Goal: Task Accomplishment & Management: Manage account settings

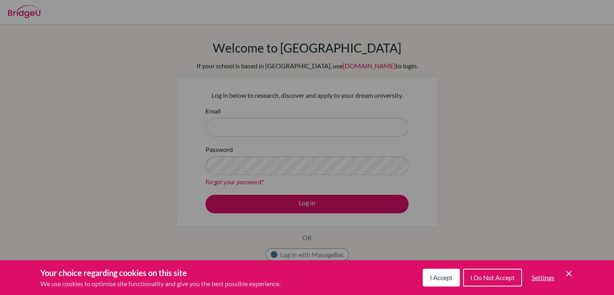
click at [451, 273] on span "I Accept" at bounding box center [441, 277] width 23 height 8
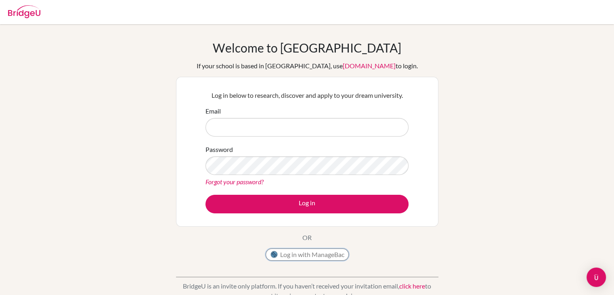
click at [333, 251] on button "Log in with ManageBac" at bounding box center [307, 254] width 83 height 12
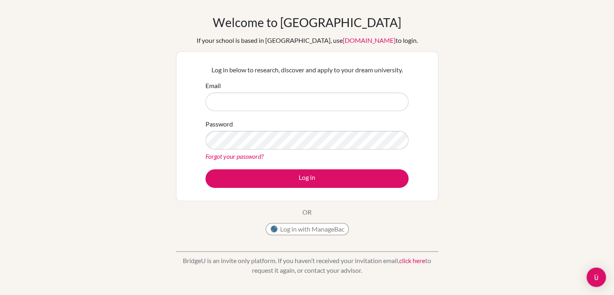
scroll to position [24, 0]
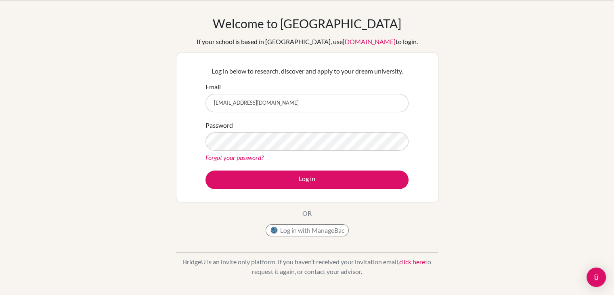
type input "[EMAIL_ADDRESS][DOMAIN_NAME]"
click at [237, 160] on link "Forgot your password?" at bounding box center [235, 157] width 58 height 8
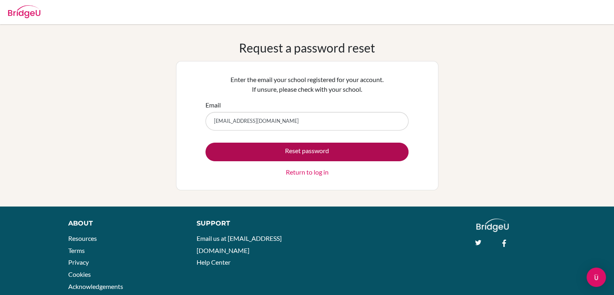
type input "[EMAIL_ADDRESS][DOMAIN_NAME]"
click at [326, 148] on button "Reset password" at bounding box center [307, 152] width 203 height 19
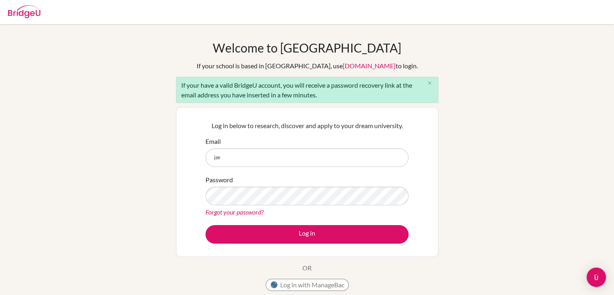
type input "[EMAIL_ADDRESS][DOMAIN_NAME]"
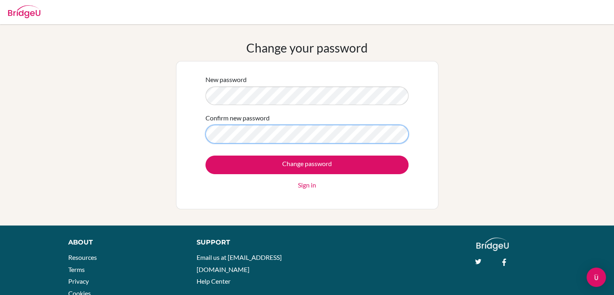
click at [206, 155] on input "Change password" at bounding box center [307, 164] width 203 height 19
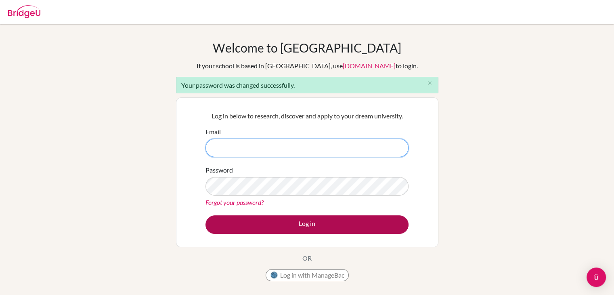
type input "jaewonc0917@gmail.com"
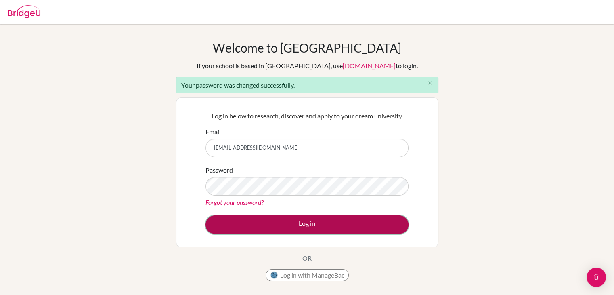
click at [362, 218] on button "Log in" at bounding box center [307, 224] width 203 height 19
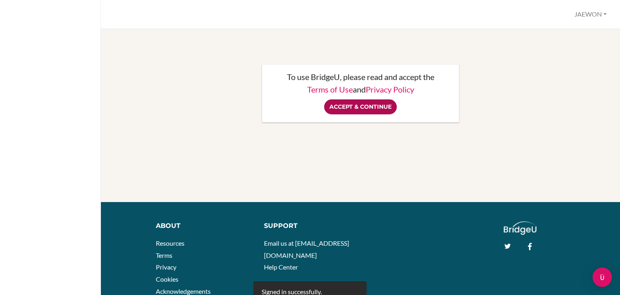
click at [373, 109] on input "Accept & Continue" at bounding box center [360, 106] width 73 height 15
